Goal: Task Accomplishment & Management: Manage account settings

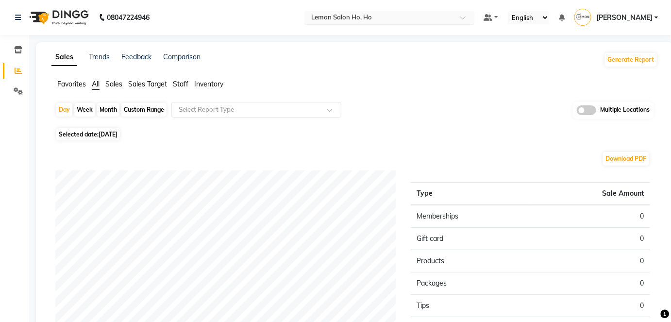
click at [473, 16] on span at bounding box center [466, 21] width 12 height 10
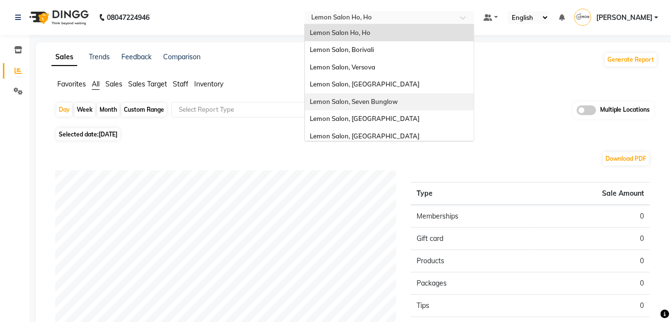
click at [398, 102] on span "Lemon Salon, Seven Bunglow" at bounding box center [354, 102] width 88 height 8
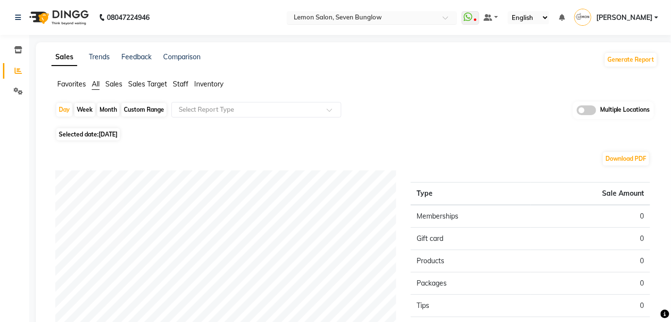
click at [457, 15] on div at bounding box center [372, 19] width 170 height 10
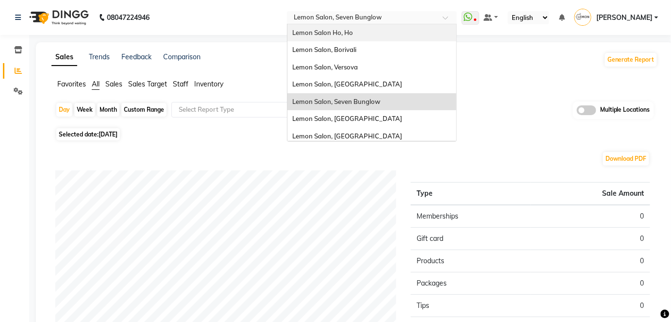
click at [353, 32] on span "Lemon Salon Ho, Ho" at bounding box center [322, 33] width 61 height 8
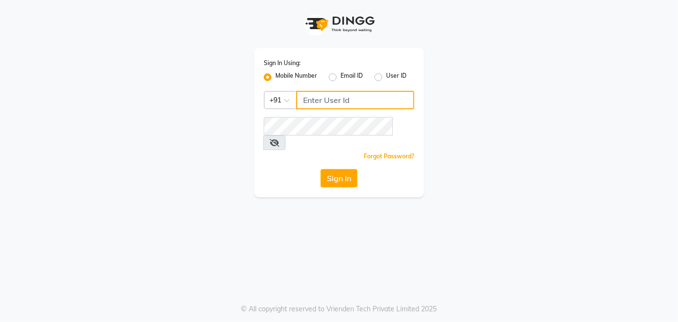
click at [317, 99] on input "Username" at bounding box center [355, 100] width 118 height 18
type input "8090876336"
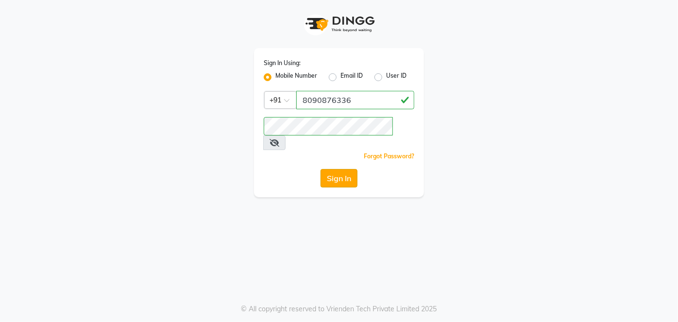
click at [332, 169] on button "Sign In" at bounding box center [339, 178] width 37 height 18
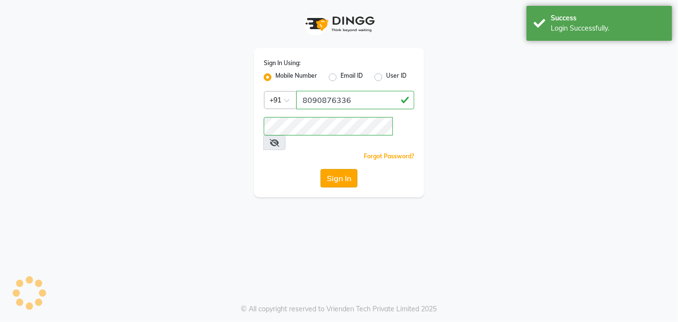
select select
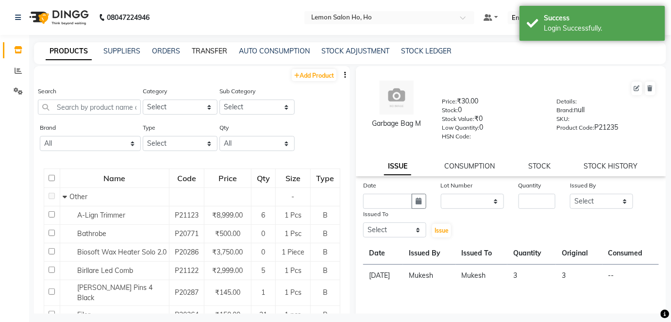
click at [210, 54] on link "TRANSFER" at bounding box center [209, 51] width 35 height 9
select select "sender"
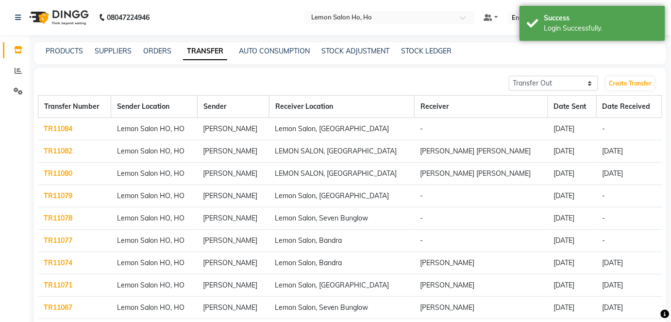
click at [58, 131] on link "TR11084" at bounding box center [58, 128] width 29 height 9
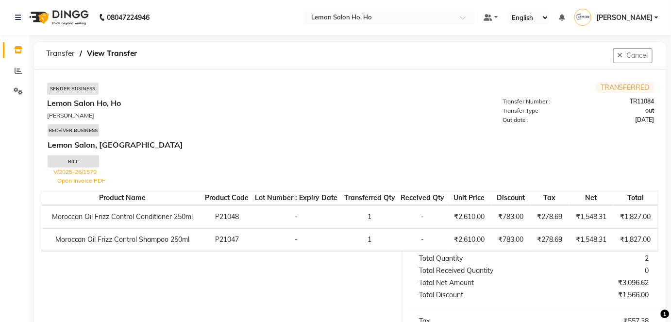
select select "sender"
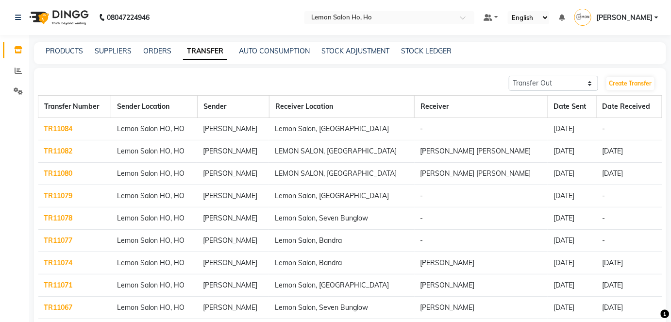
click at [65, 150] on link "TR11082" at bounding box center [58, 151] width 29 height 9
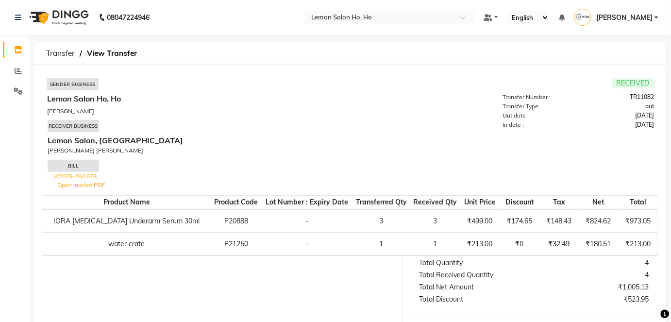
select select "sender"
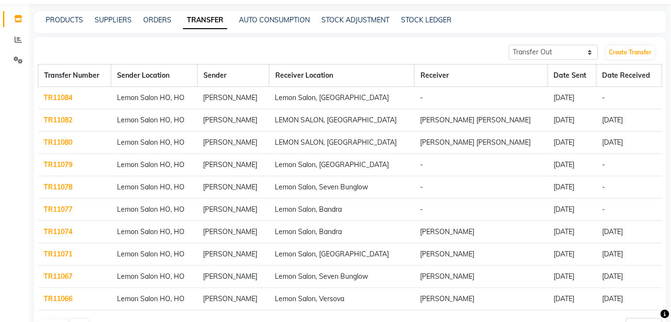
scroll to position [63, 0]
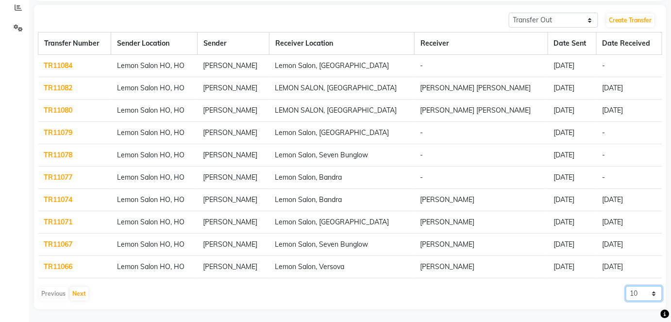
click at [656, 294] on select "10 20 50 100" at bounding box center [644, 293] width 36 height 15
select select "20"
click at [626, 286] on select "10 20 50 100" at bounding box center [644, 293] width 36 height 15
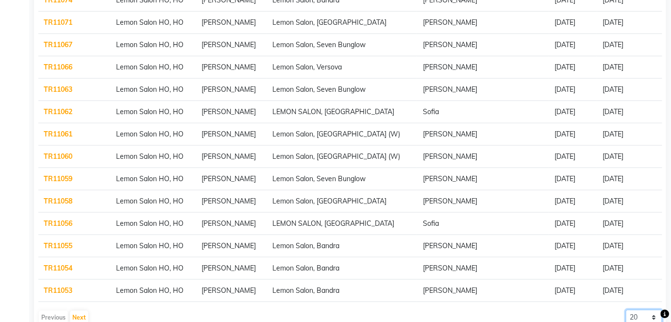
scroll to position [284, 0]
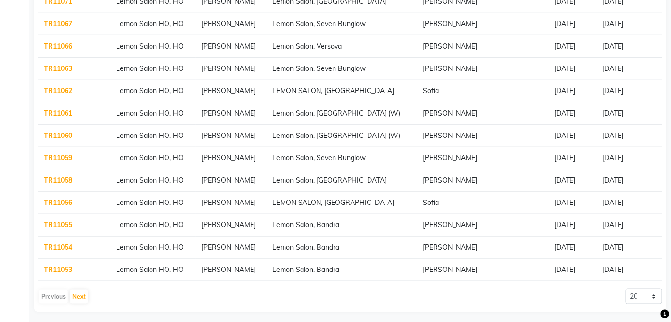
click at [51, 243] on link "TR11054" at bounding box center [58, 247] width 29 height 9
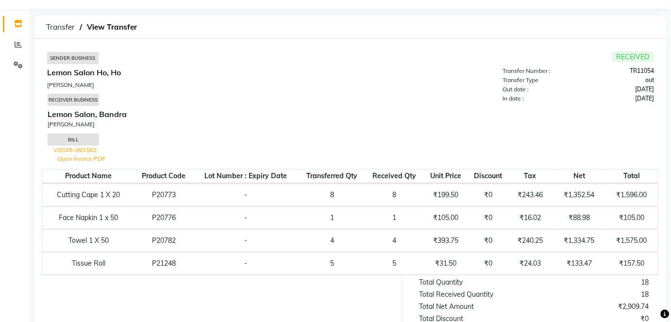
scroll to position [63, 0]
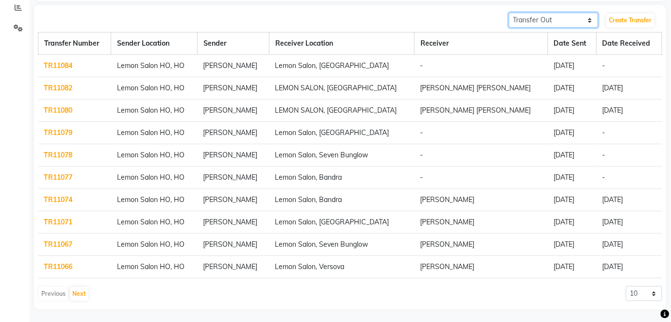
click at [588, 19] on select "Transfer In Transfer Out" at bounding box center [553, 20] width 89 height 15
select select "receiving"
click at [509, 13] on select "Transfer In Transfer Out" at bounding box center [553, 20] width 89 height 15
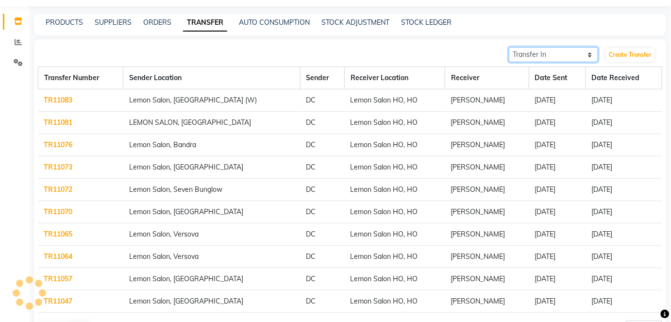
scroll to position [44, 0]
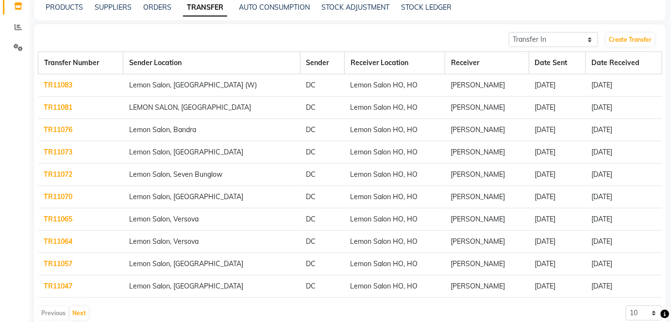
click at [67, 82] on link "TR11083" at bounding box center [58, 85] width 29 height 9
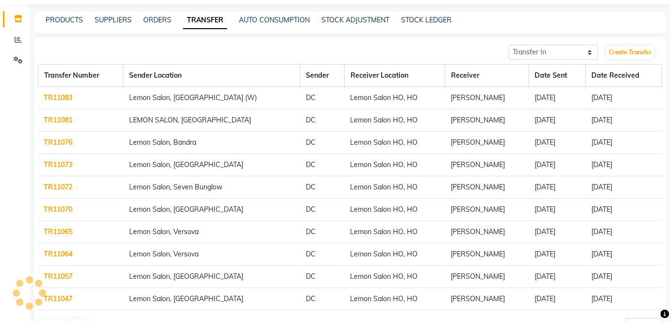
scroll to position [44, 0]
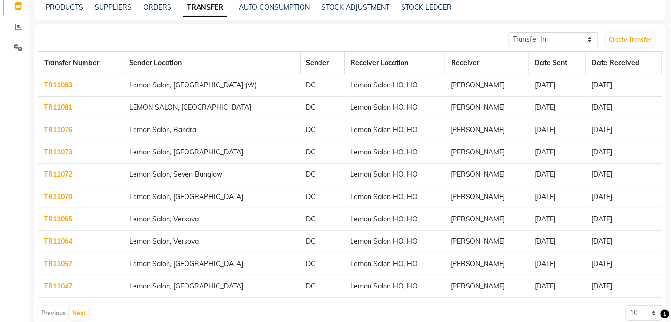
click at [623, 68] on th "Date Received" at bounding box center [624, 63] width 76 height 22
click at [615, 59] on th "Date Received" at bounding box center [624, 63] width 76 height 22
click at [591, 38] on select "Transfer In Transfer Out" at bounding box center [553, 39] width 89 height 15
select select "sender"
click at [509, 32] on select "Transfer In Transfer Out" at bounding box center [553, 39] width 89 height 15
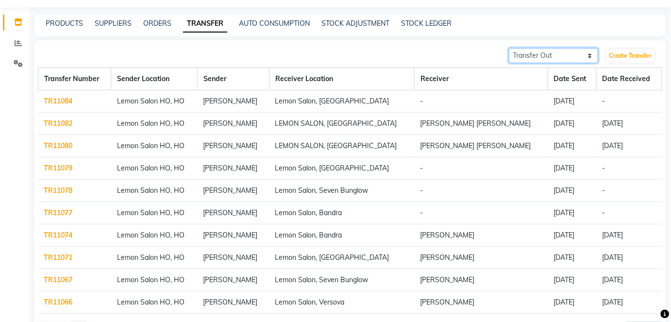
scroll to position [0, 0]
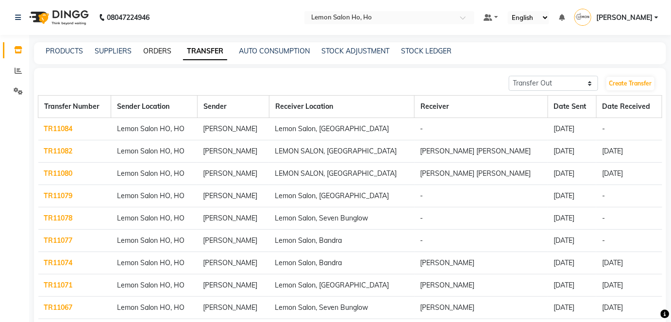
click at [155, 48] on link "ORDERS" at bounding box center [157, 51] width 28 height 9
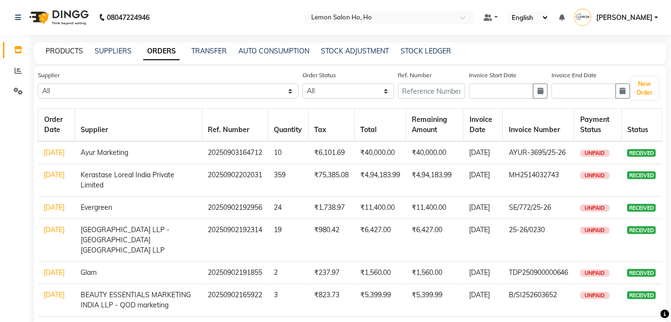
click at [65, 50] on link "PRODUCTS" at bounding box center [64, 51] width 37 height 9
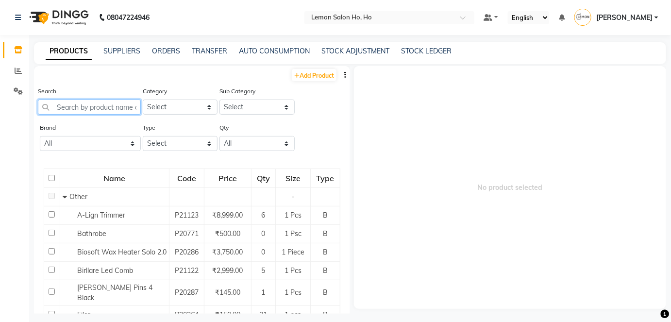
click at [74, 104] on input "text" at bounding box center [89, 107] width 103 height 15
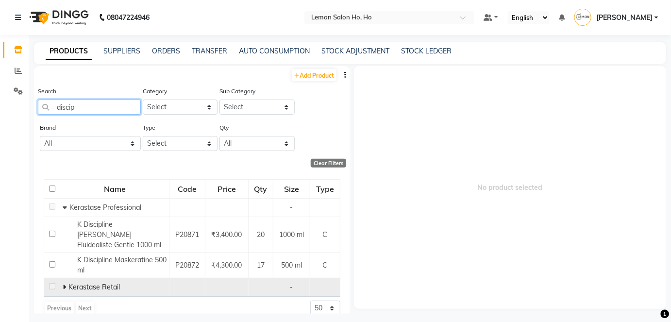
type input "discip"
click at [65, 284] on icon at bounding box center [64, 287] width 3 height 7
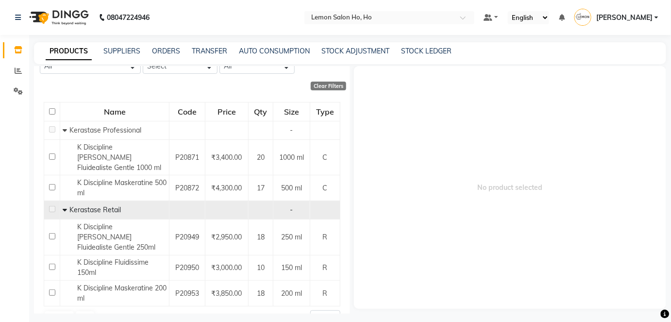
scroll to position [78, 0]
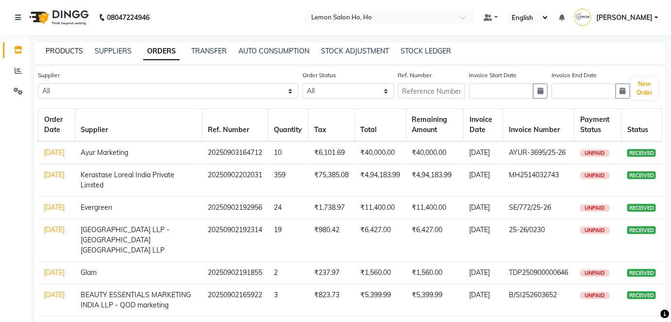
click at [67, 51] on link "PRODUCTS" at bounding box center [64, 51] width 37 height 9
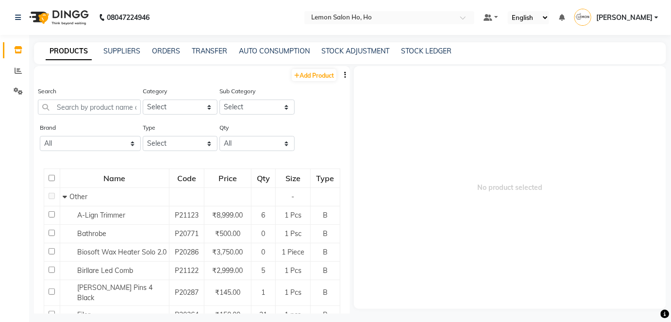
click at [67, 51] on link "PRODUCTS" at bounding box center [69, 51] width 46 height 17
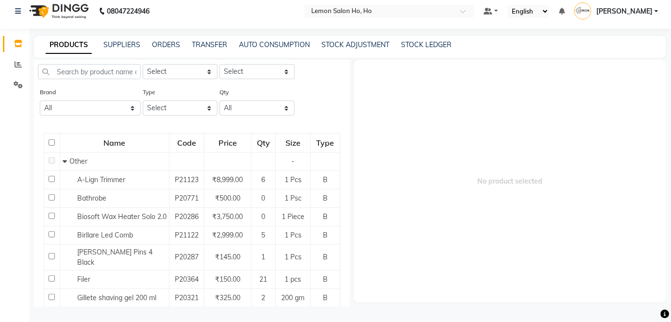
scroll to position [44, 0]
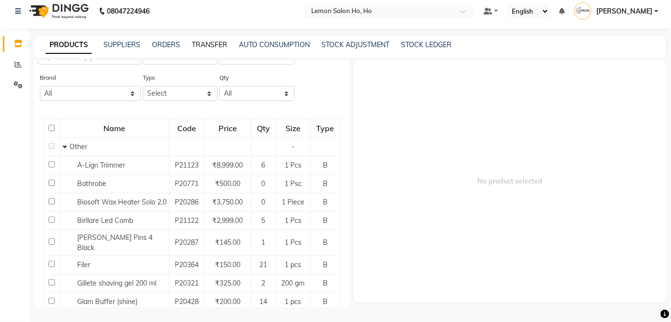
click at [213, 48] on link "TRANSFER" at bounding box center [209, 44] width 35 height 9
select select "sender"
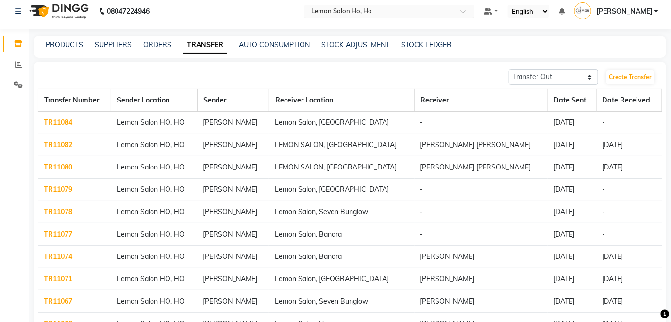
click at [473, 11] on span at bounding box center [466, 14] width 12 height 10
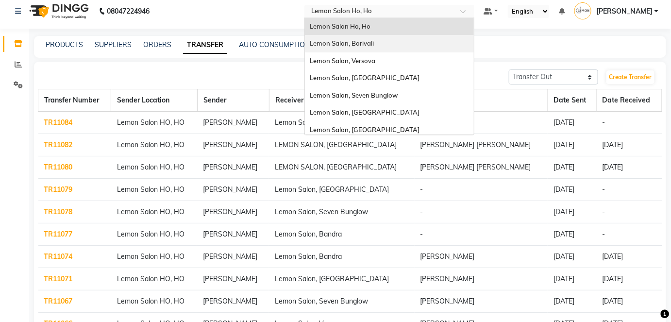
click at [374, 41] on span "Lemon Salon, Borivali" at bounding box center [342, 43] width 64 height 8
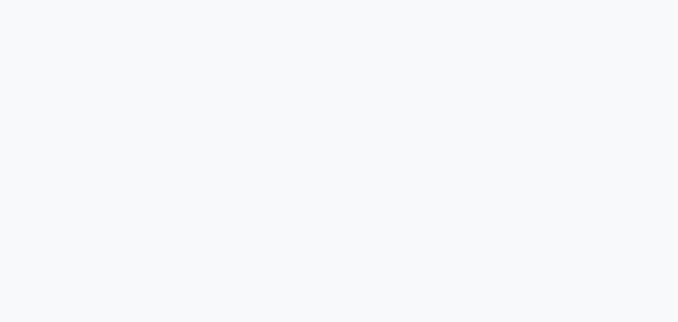
select select "sender"
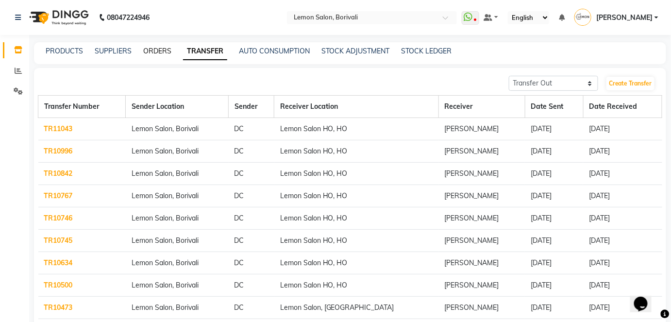
click at [158, 48] on link "ORDERS" at bounding box center [157, 51] width 28 height 9
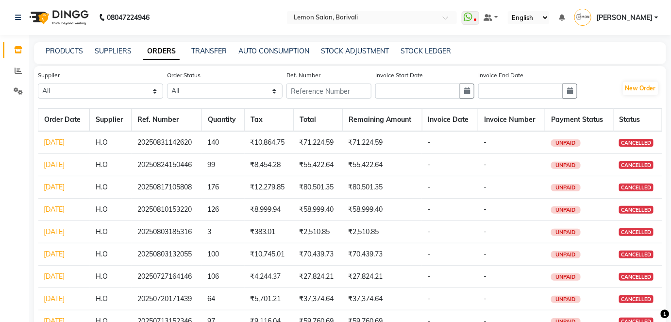
click at [65, 141] on link "31-08-2025" at bounding box center [54, 142] width 21 height 9
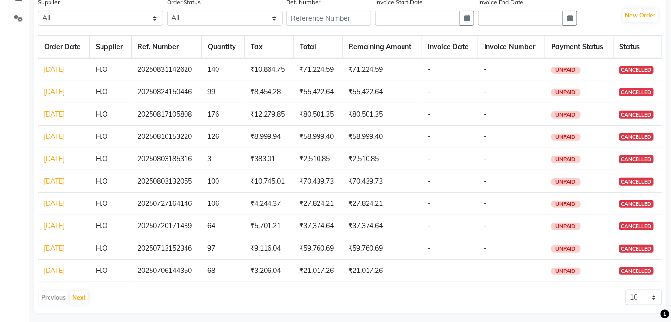
scroll to position [77, 0]
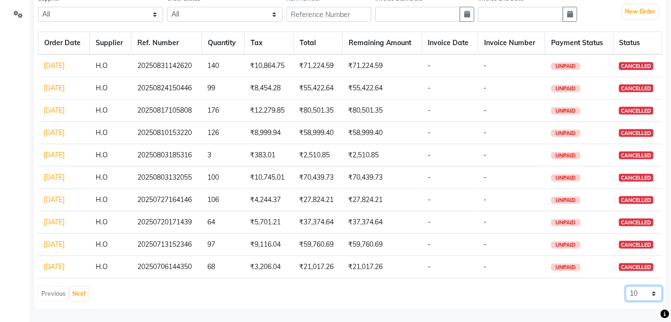
click at [654, 291] on select "10 20 50 100" at bounding box center [644, 293] width 36 height 15
select select "100"
click at [626, 286] on select "10 20 50 100" at bounding box center [644, 293] width 36 height 15
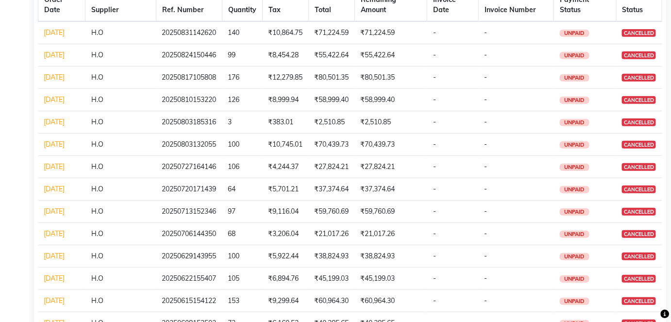
scroll to position [0, 0]
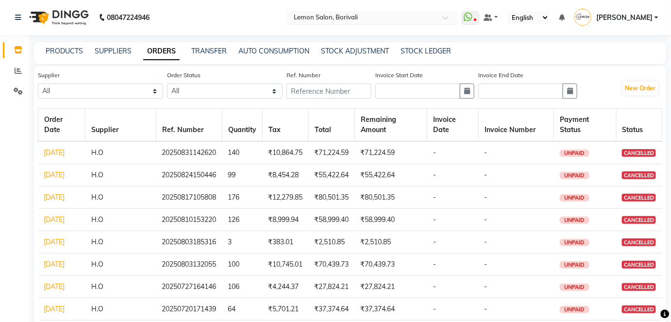
click at [455, 16] on span at bounding box center [449, 21] width 12 height 10
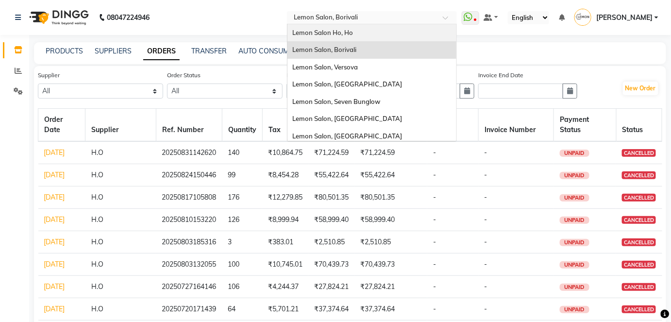
click at [391, 31] on div "Lemon Salon Ho, Ho" at bounding box center [372, 32] width 169 height 17
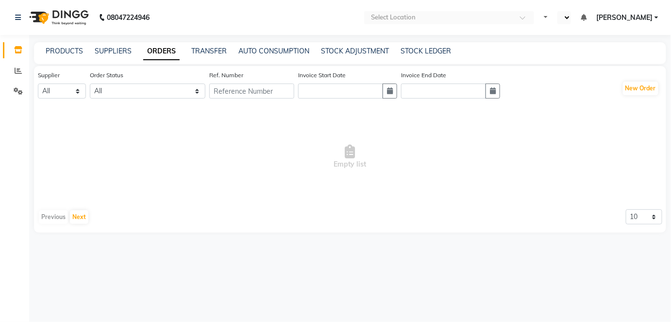
select select "en"
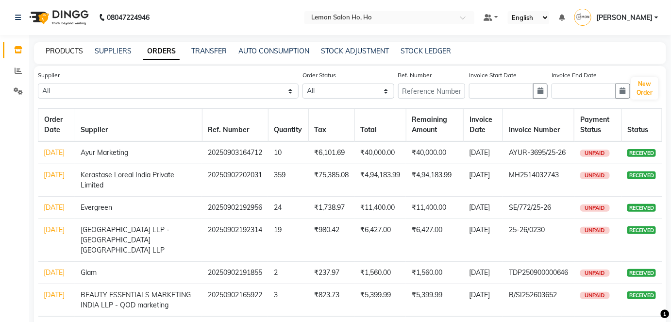
click at [68, 48] on link "PRODUCTS" at bounding box center [64, 51] width 37 height 9
select select
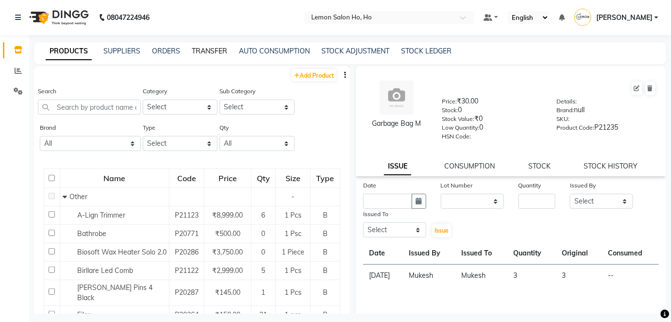
click at [206, 50] on link "TRANSFER" at bounding box center [209, 51] width 35 height 9
select select "sender"
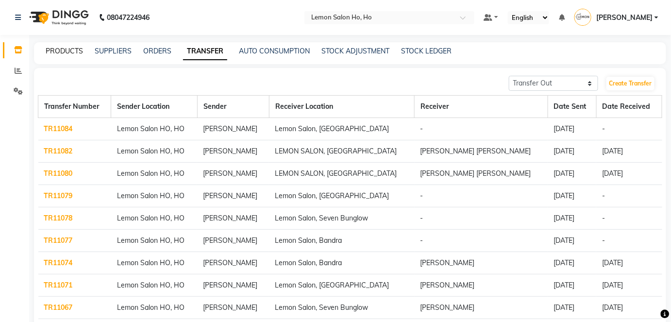
click at [64, 53] on link "PRODUCTS" at bounding box center [64, 51] width 37 height 9
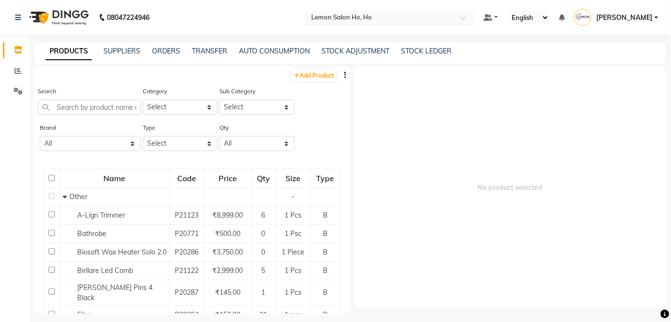
click at [473, 17] on span at bounding box center [466, 21] width 12 height 10
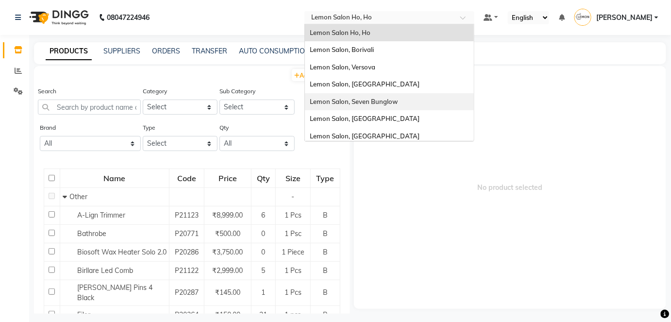
click at [398, 99] on span "Lemon Salon, Seven Bunglow" at bounding box center [354, 102] width 88 height 8
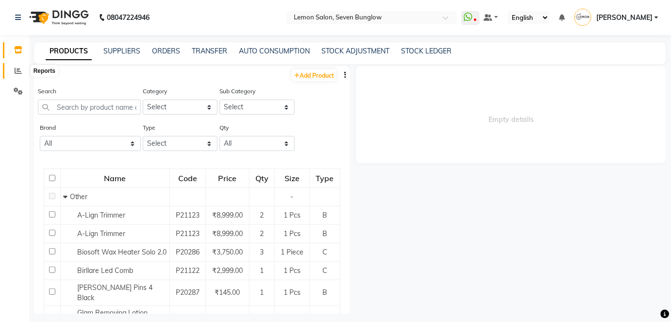
click at [20, 70] on icon at bounding box center [18, 70] width 7 height 7
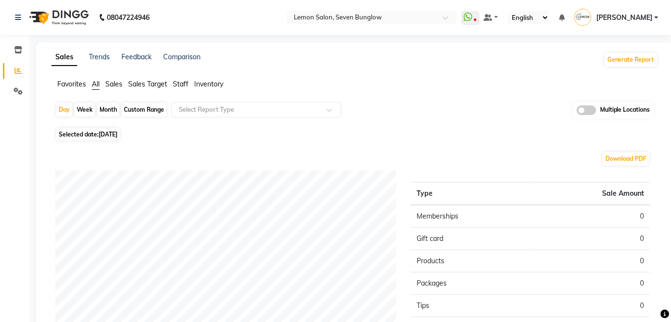
click at [110, 108] on div "Month" at bounding box center [108, 110] width 22 height 14
select select "9"
select select "2025"
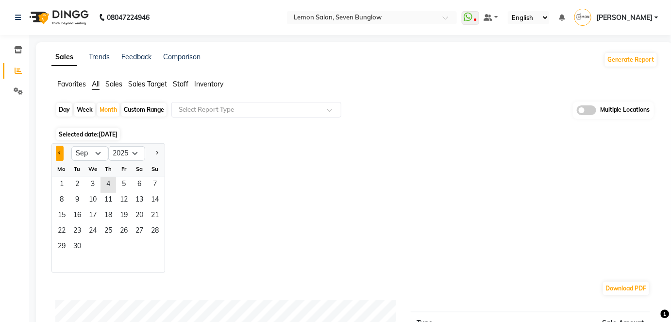
click at [61, 152] on span "Previous month" at bounding box center [59, 152] width 3 height 3
select select "8"
click at [155, 245] on span "31" at bounding box center [155, 247] width 16 height 16
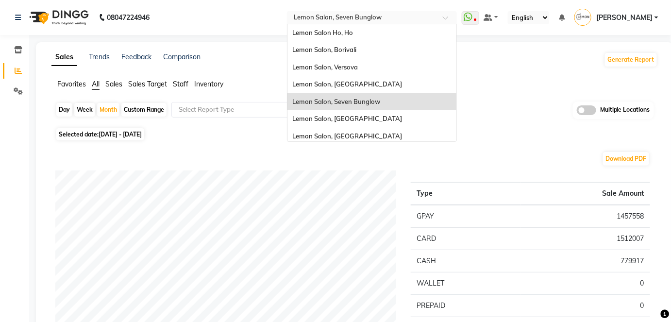
click at [457, 16] on div at bounding box center [372, 19] width 170 height 10
click at [376, 34] on div "Lemon Salon Ho, Ho" at bounding box center [372, 32] width 169 height 17
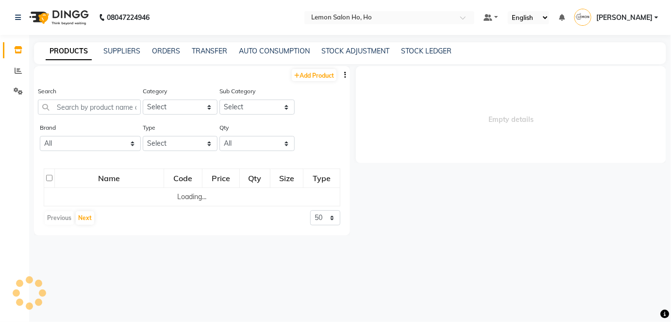
select select "sender"
